Goal: Task Accomplishment & Management: Manage account settings

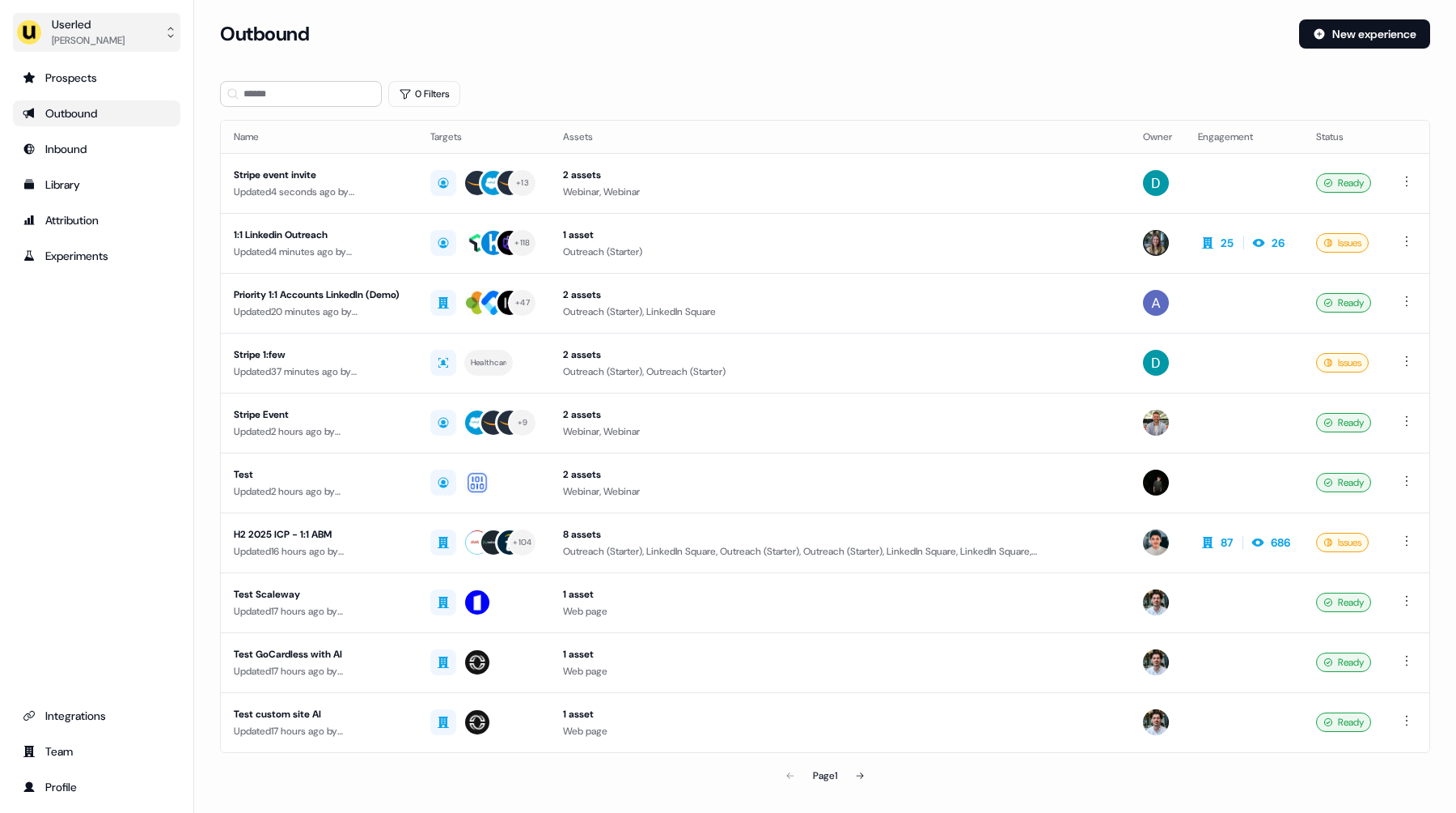
click at [101, 30] on div "Userled" at bounding box center [88, 24] width 73 height 16
click at [115, 81] on div "Impersonate (Admin)" at bounding box center [96, 76] width 154 height 29
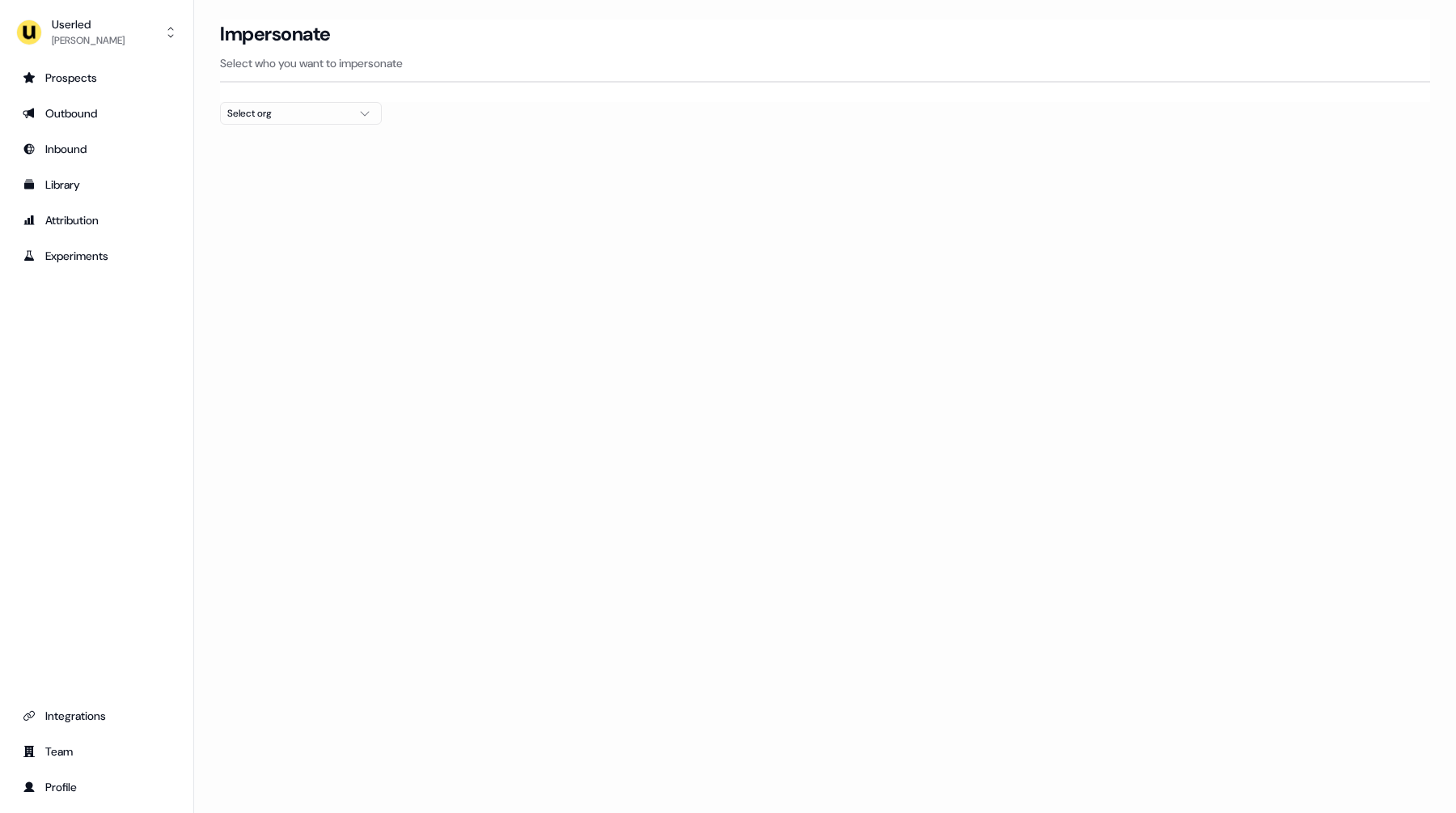
click at [271, 112] on div "Select org" at bounding box center [288, 113] width 121 height 16
type input "****"
click at [260, 176] on div "nPlan" at bounding box center [301, 171] width 161 height 26
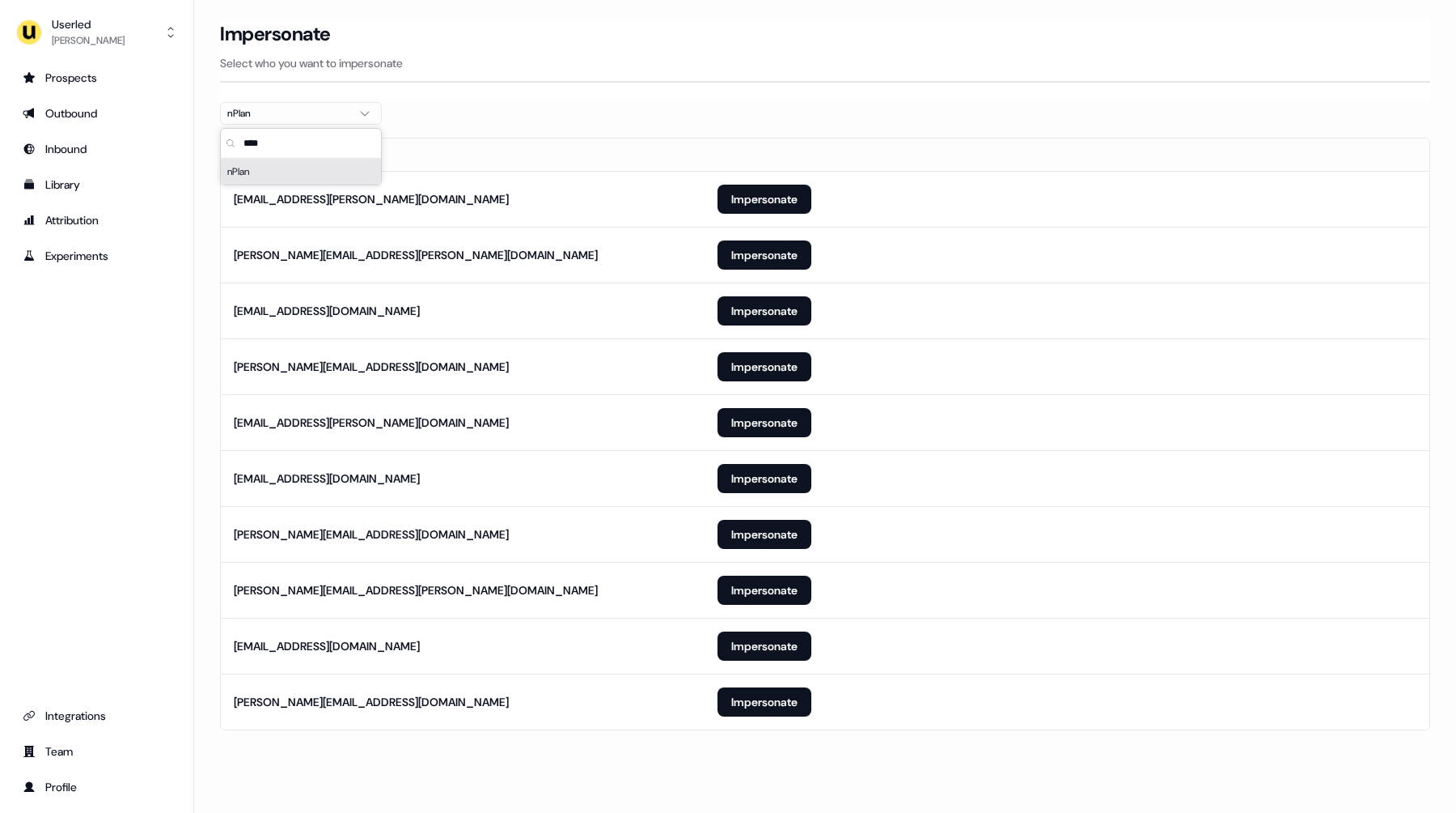
click at [495, 121] on section "Loading... Impersonate Select who you want to impersonate nPlan Email noah.rene…" at bounding box center [825, 397] width 1262 height 756
click at [771, 711] on button "Impersonate" at bounding box center [765, 701] width 94 height 29
